Goal: Check status: Check status

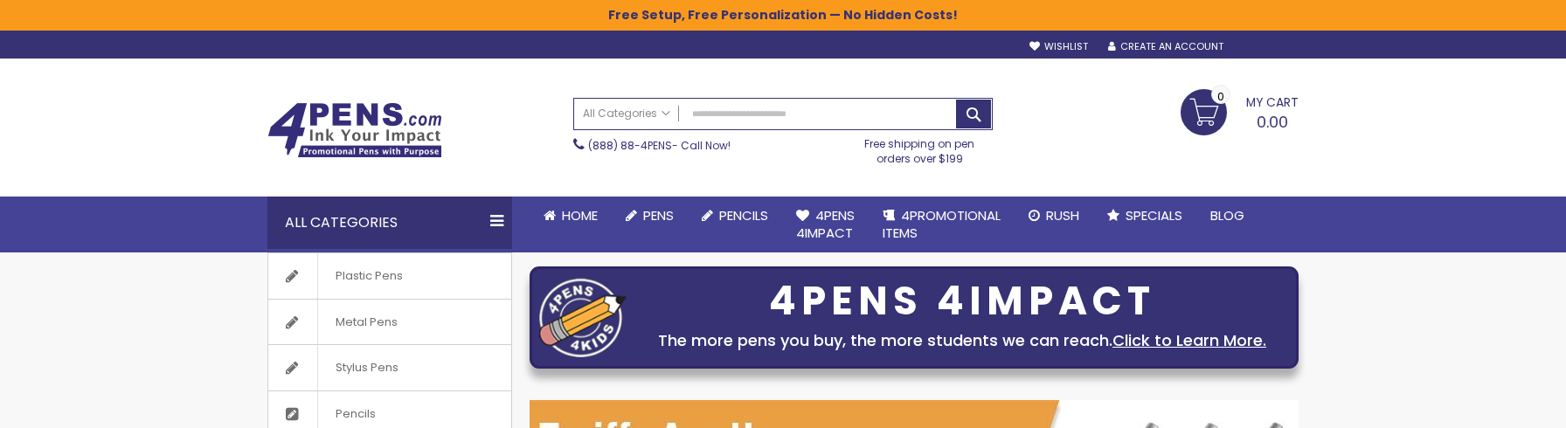
click at [1273, 52] on div "Sign In" at bounding box center [1270, 47] width 58 height 13
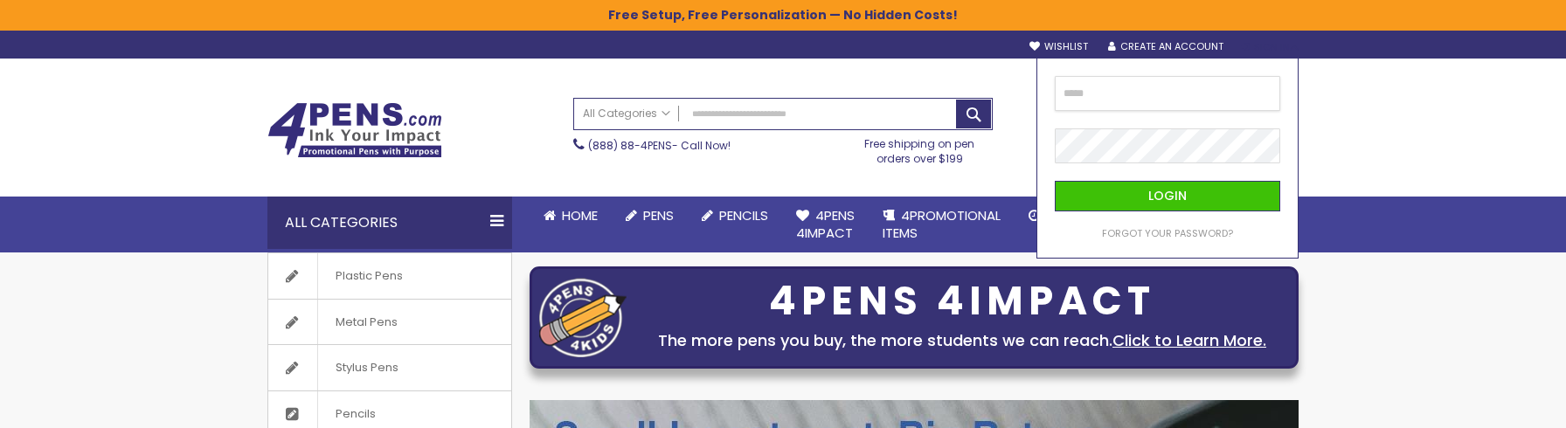
type input "**********"
click at [1166, 196] on button "Login" at bounding box center [1167, 196] width 225 height 31
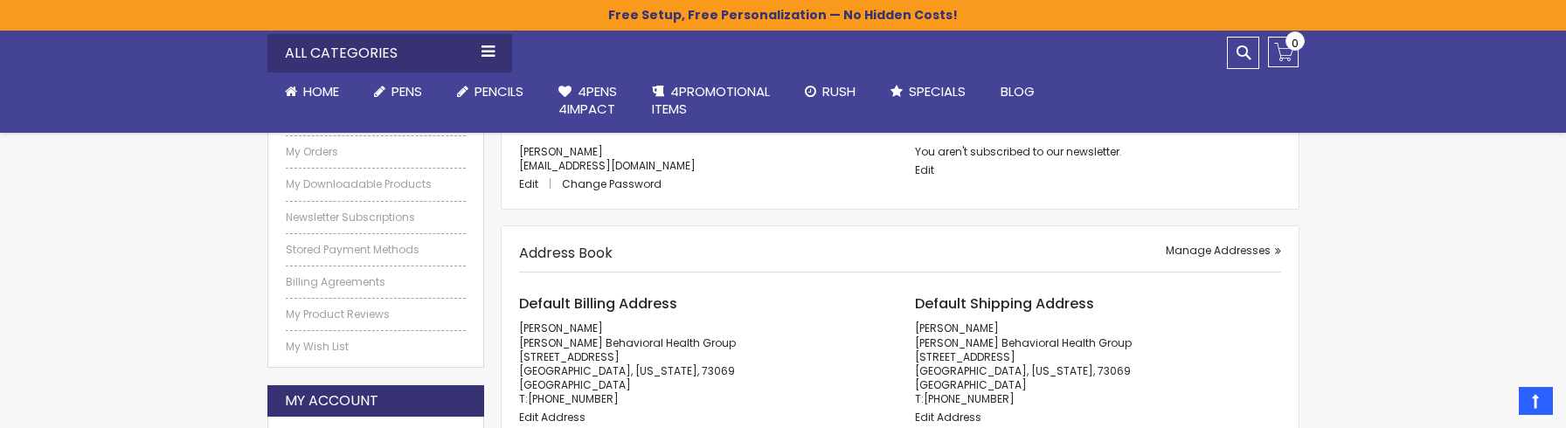
scroll to position [280, 0]
click at [334, 149] on link "My Orders" at bounding box center [376, 155] width 180 height 14
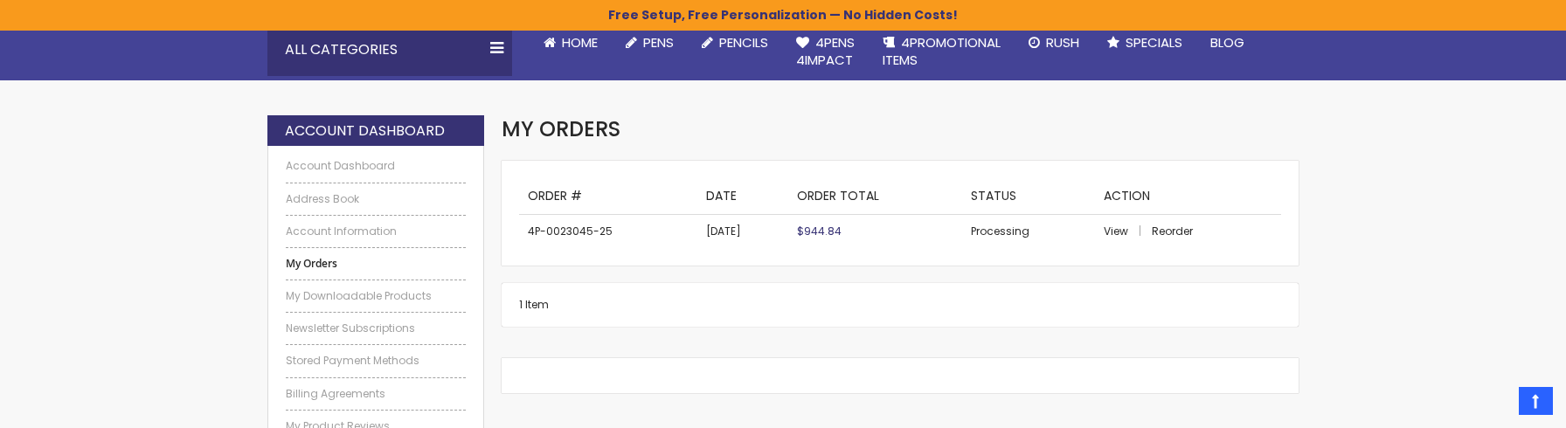
scroll to position [176, 0]
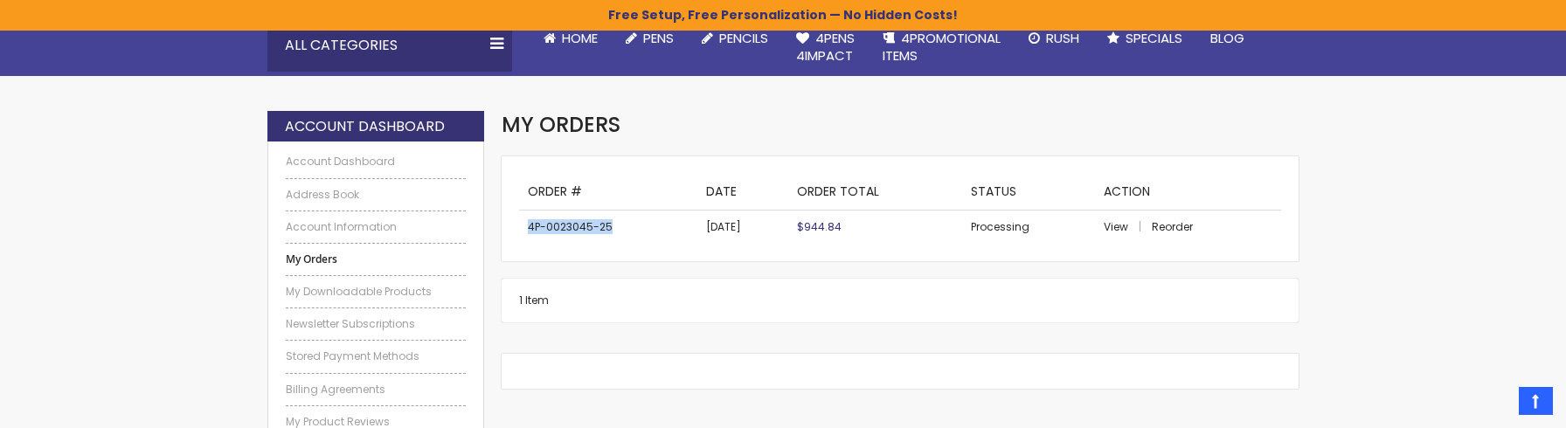
drag, startPoint x: 525, startPoint y: 225, endPoint x: 613, endPoint y: 231, distance: 88.4
click at [613, 231] on td "4P-0023045-25" at bounding box center [608, 228] width 178 height 34
copy td "4P-0023045-25"
click at [1119, 224] on span "View" at bounding box center [1116, 226] width 24 height 15
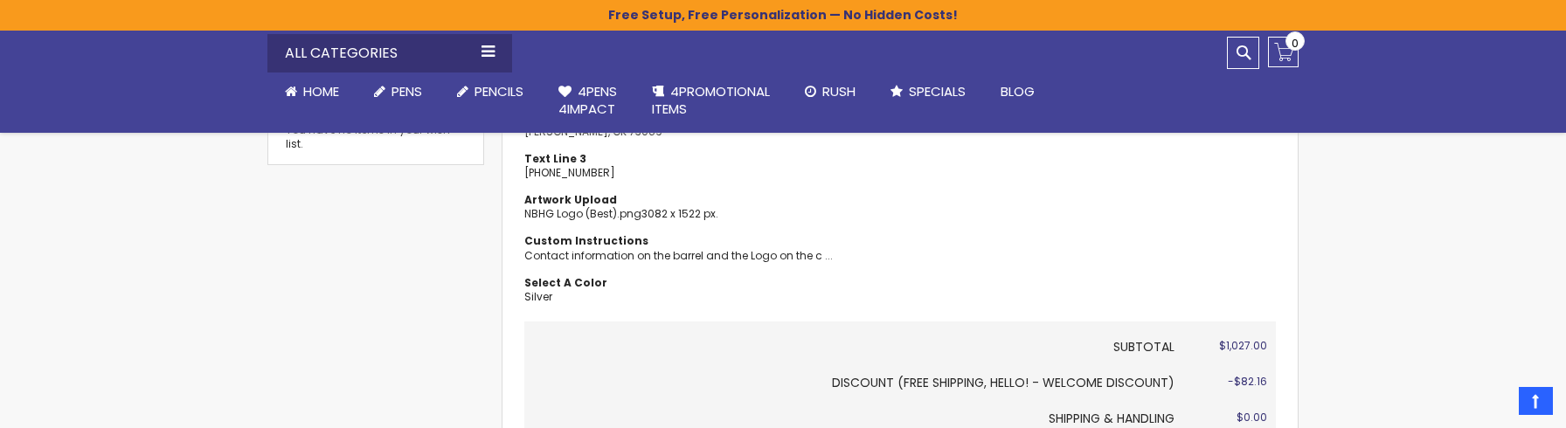
scroll to position [1014, 0]
